Goal: Information Seeking & Learning: Learn about a topic

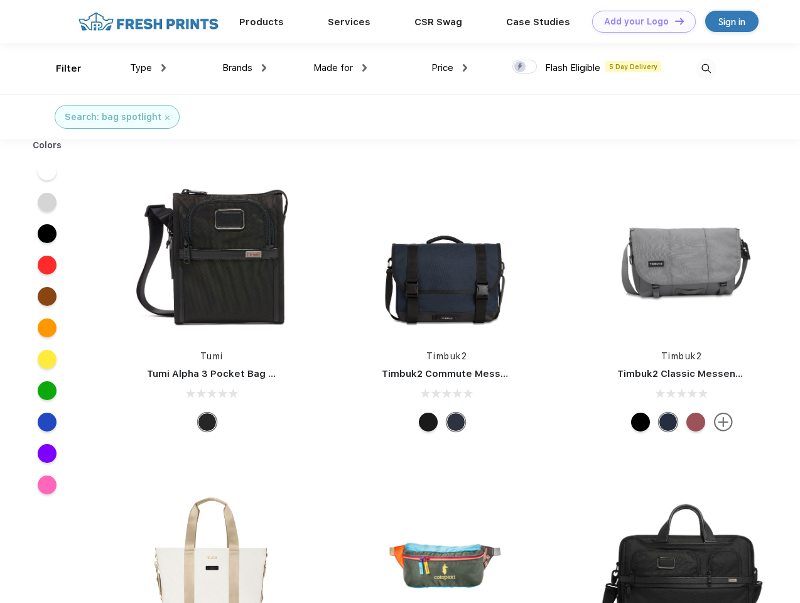
click at [639, 21] on link "Add your Logo Design Tool" at bounding box center [644, 22] width 104 height 22
click at [0, 0] on div "Design Tool" at bounding box center [0, 0] width 0 height 0
click at [674, 21] on link "Add your Logo Design Tool" at bounding box center [644, 22] width 104 height 22
click at [60, 68] on div "Filter" at bounding box center [69, 69] width 26 height 14
click at [148, 68] on span "Type" at bounding box center [141, 67] width 22 height 11
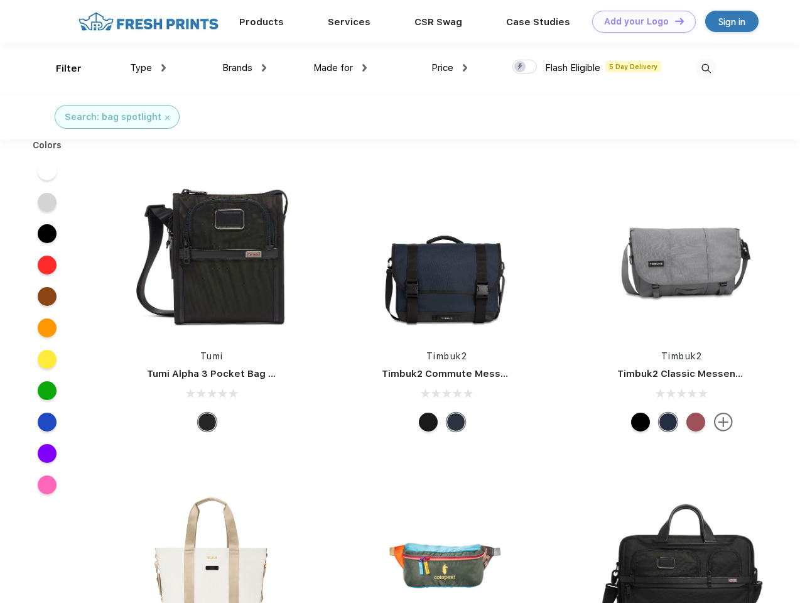
click at [244, 68] on span "Brands" at bounding box center [237, 67] width 30 height 11
click at [340, 68] on span "Made for" at bounding box center [333, 67] width 40 height 11
click at [450, 68] on span "Price" at bounding box center [443, 67] width 22 height 11
click at [525, 67] on div at bounding box center [525, 67] width 24 height 14
click at [521, 67] on input "checkbox" at bounding box center [517, 63] width 8 height 8
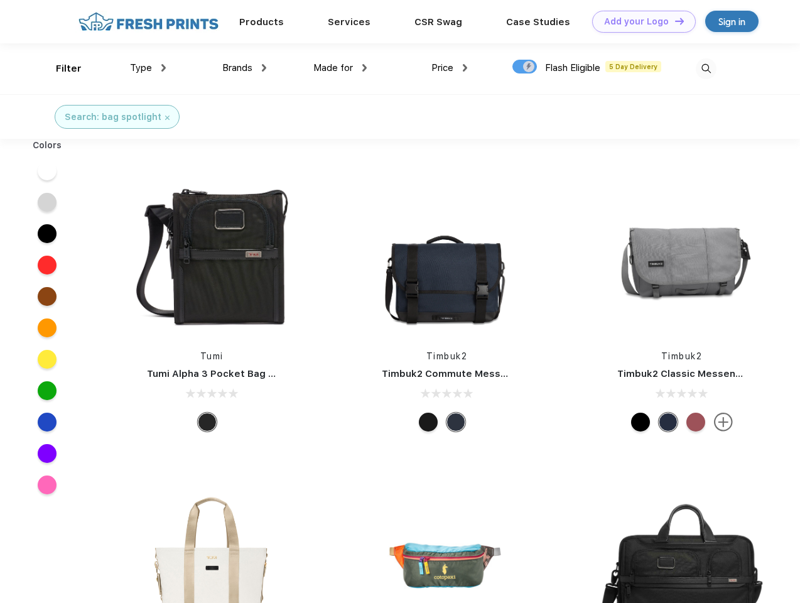
click at [706, 68] on img at bounding box center [706, 68] width 21 height 21
